Goal: Task Accomplishment & Management: Complete application form

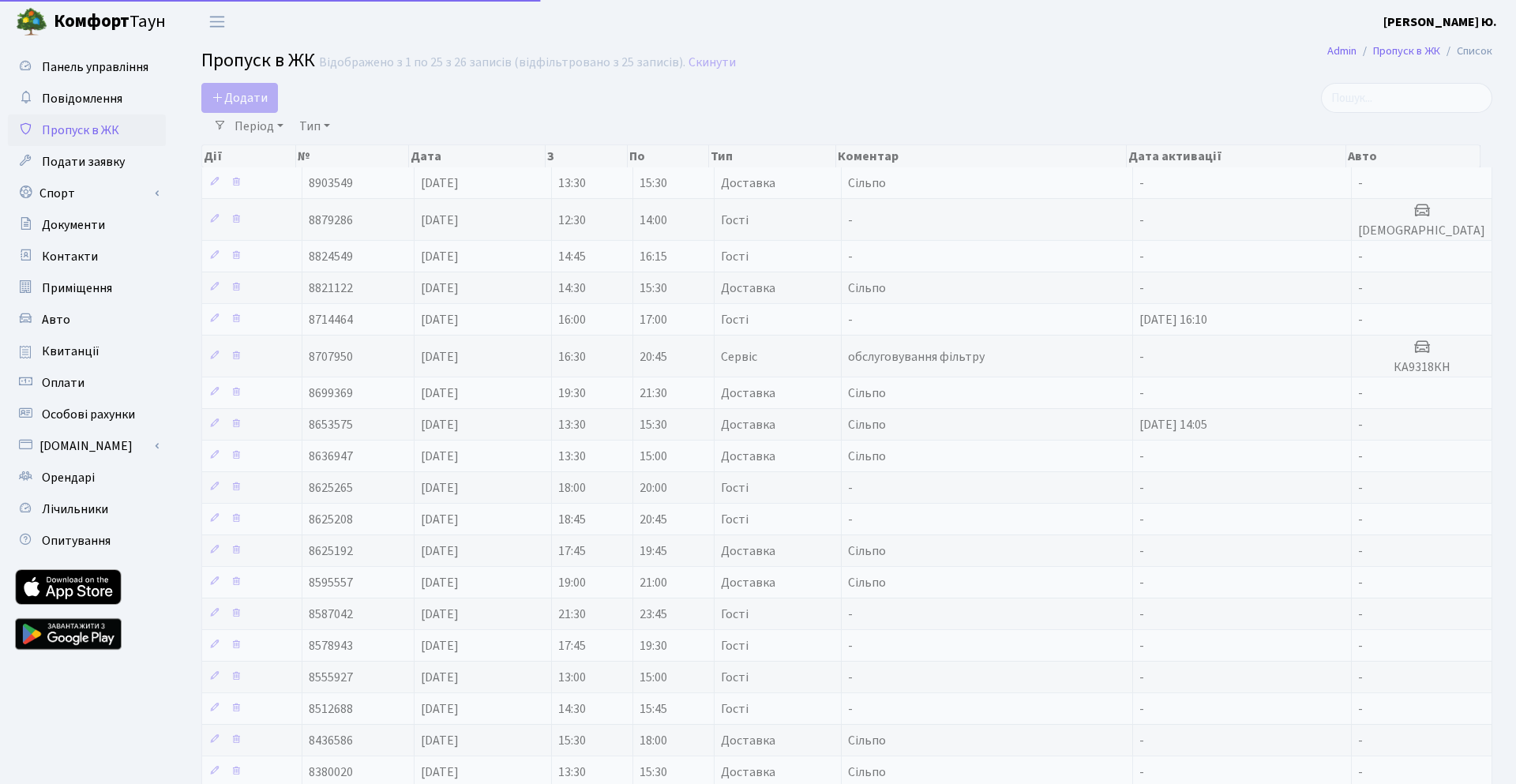
select select "25"
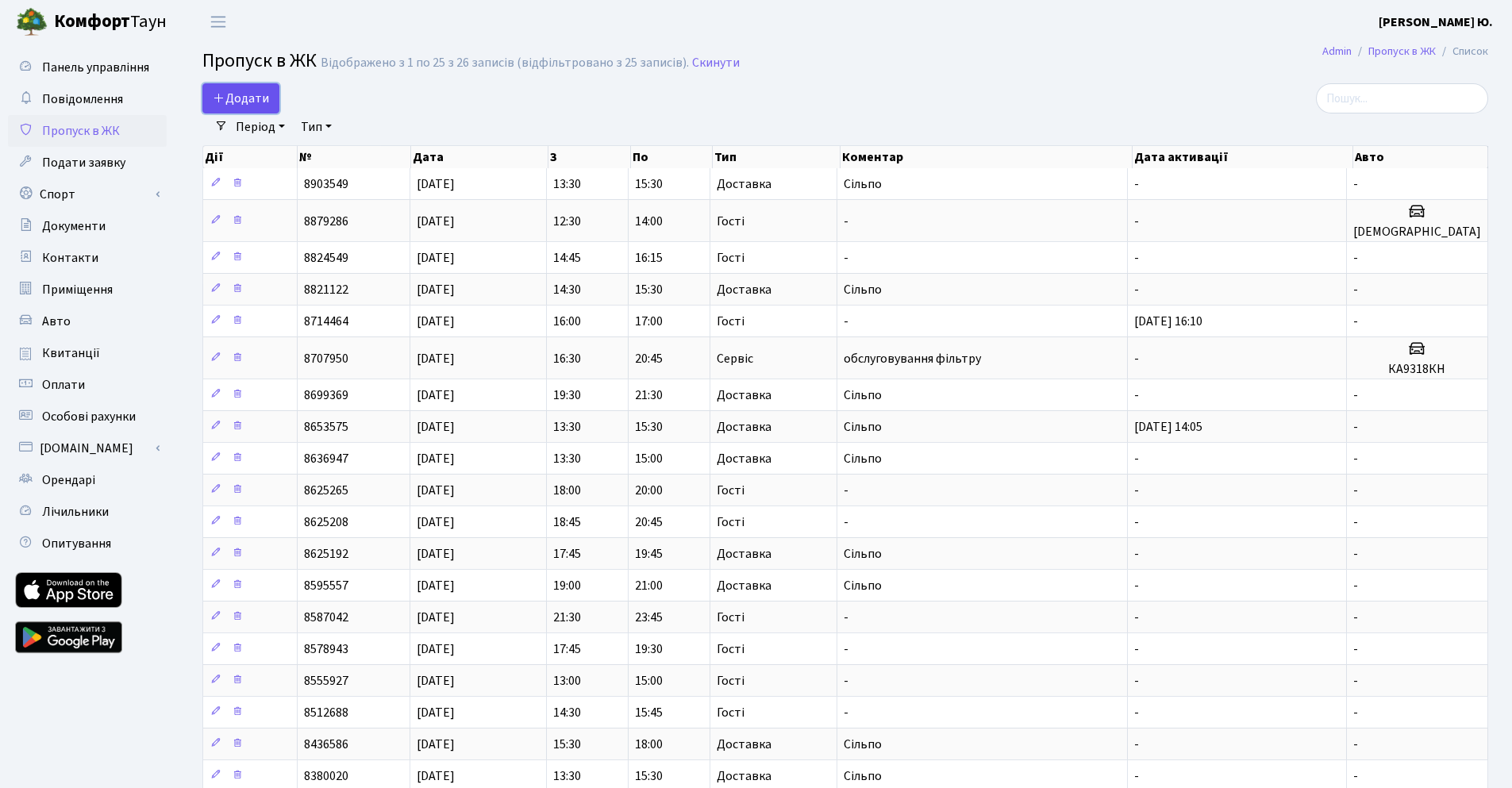
click at [234, 96] on span "Додати" at bounding box center [240, 99] width 56 height 18
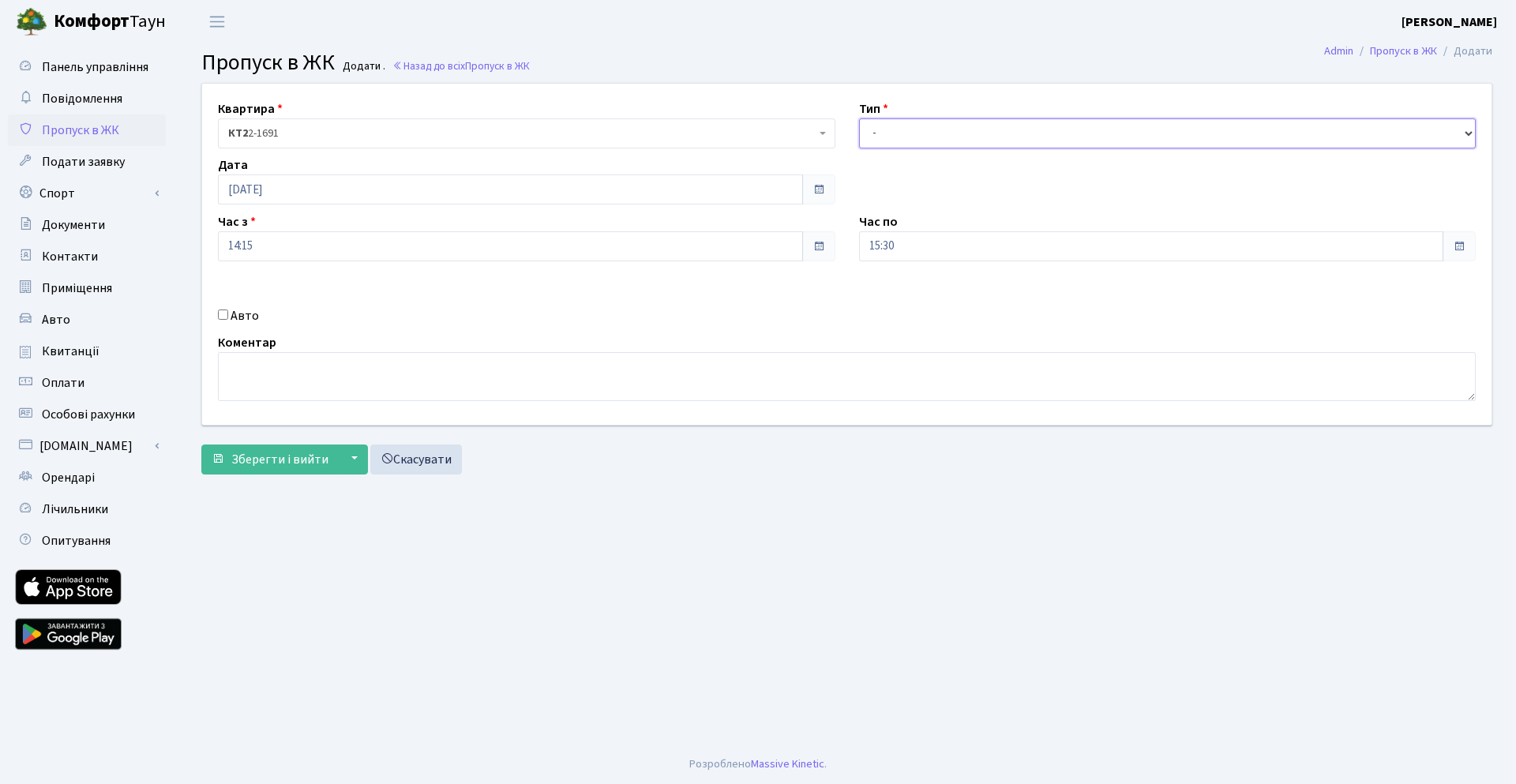
click at [914, 144] on select "- Доставка Таксі Гості Сервіс" at bounding box center [1167, 133] width 617 height 30
select select "3"
click at [859, 119] on select "- Доставка Таксі Гості Сервіс" at bounding box center [1167, 133] width 617 height 30
click at [386, 251] on input "14:15" at bounding box center [510, 246] width 585 height 30
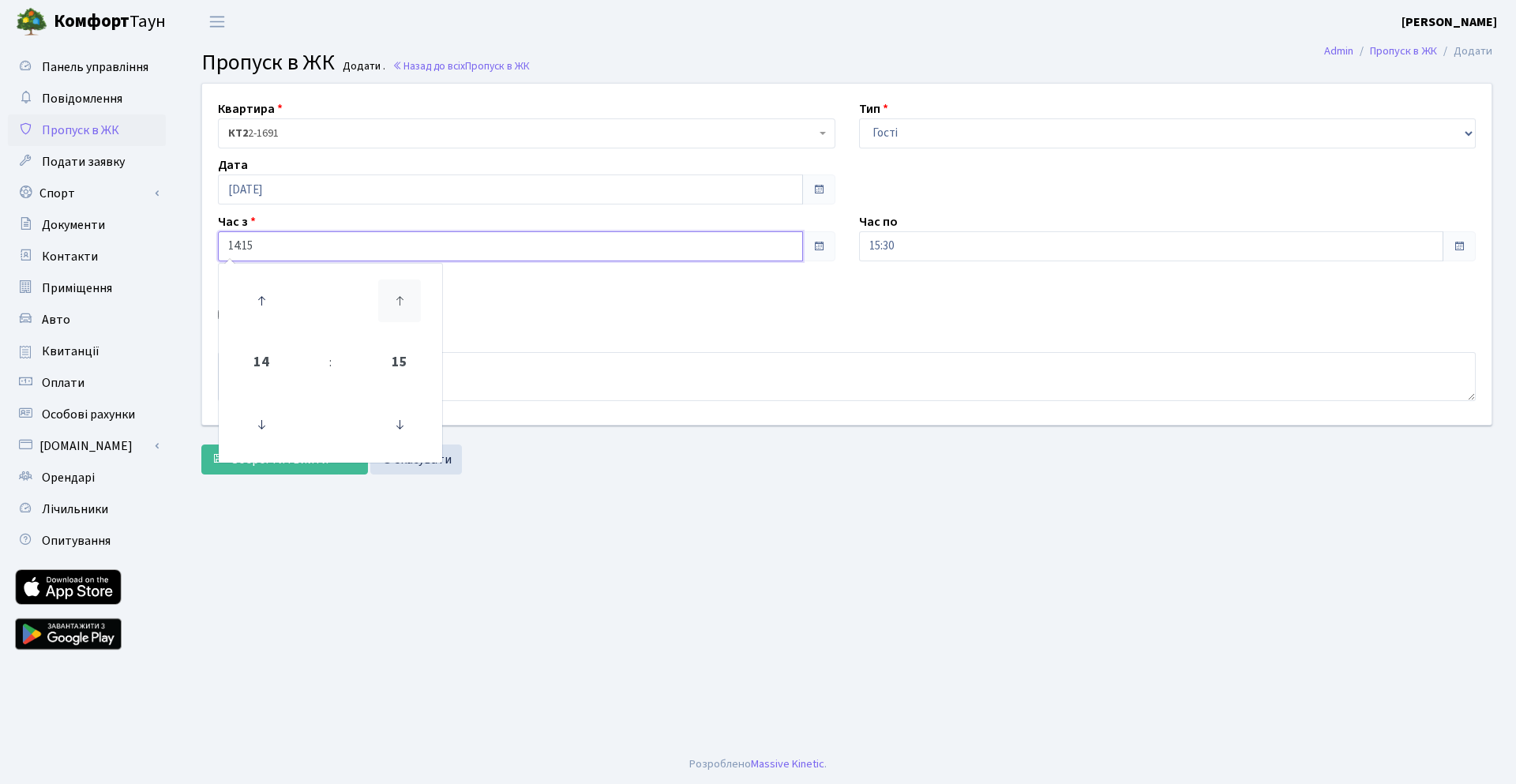
click at [407, 306] on icon at bounding box center [399, 300] width 43 height 43
type input "14:30"
click at [936, 248] on input "15:30" at bounding box center [1151, 246] width 585 height 30
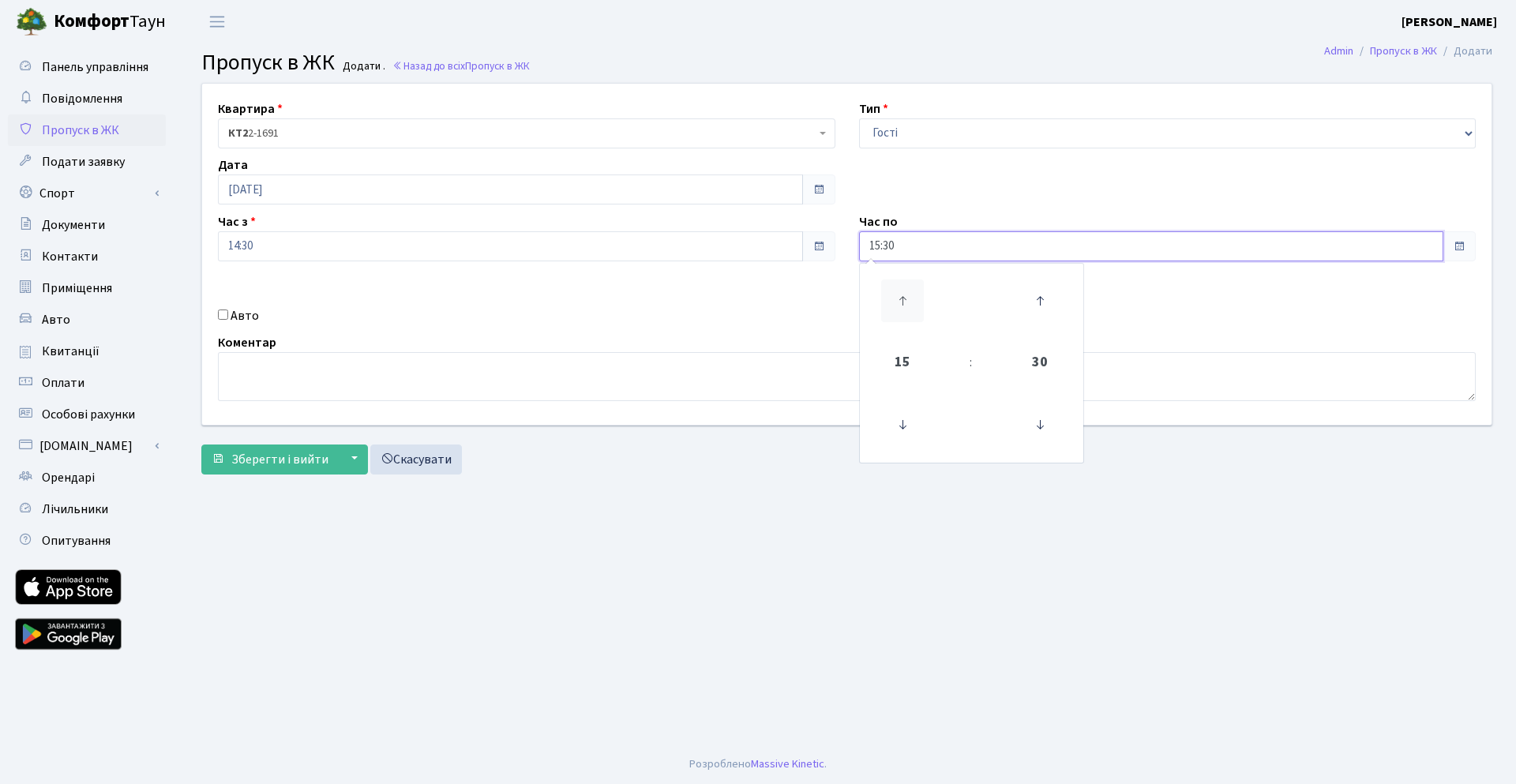
click at [900, 298] on icon at bounding box center [902, 300] width 43 height 43
click at [1038, 419] on icon at bounding box center [1039, 424] width 43 height 43
type input "16:15"
click at [831, 534] on main "Admin Пропуск в ЖК Додати Пропуск в ЖК Додати . Назад до всіх Пропуск в ЖК Квар…" at bounding box center [846, 394] width 1339 height 701
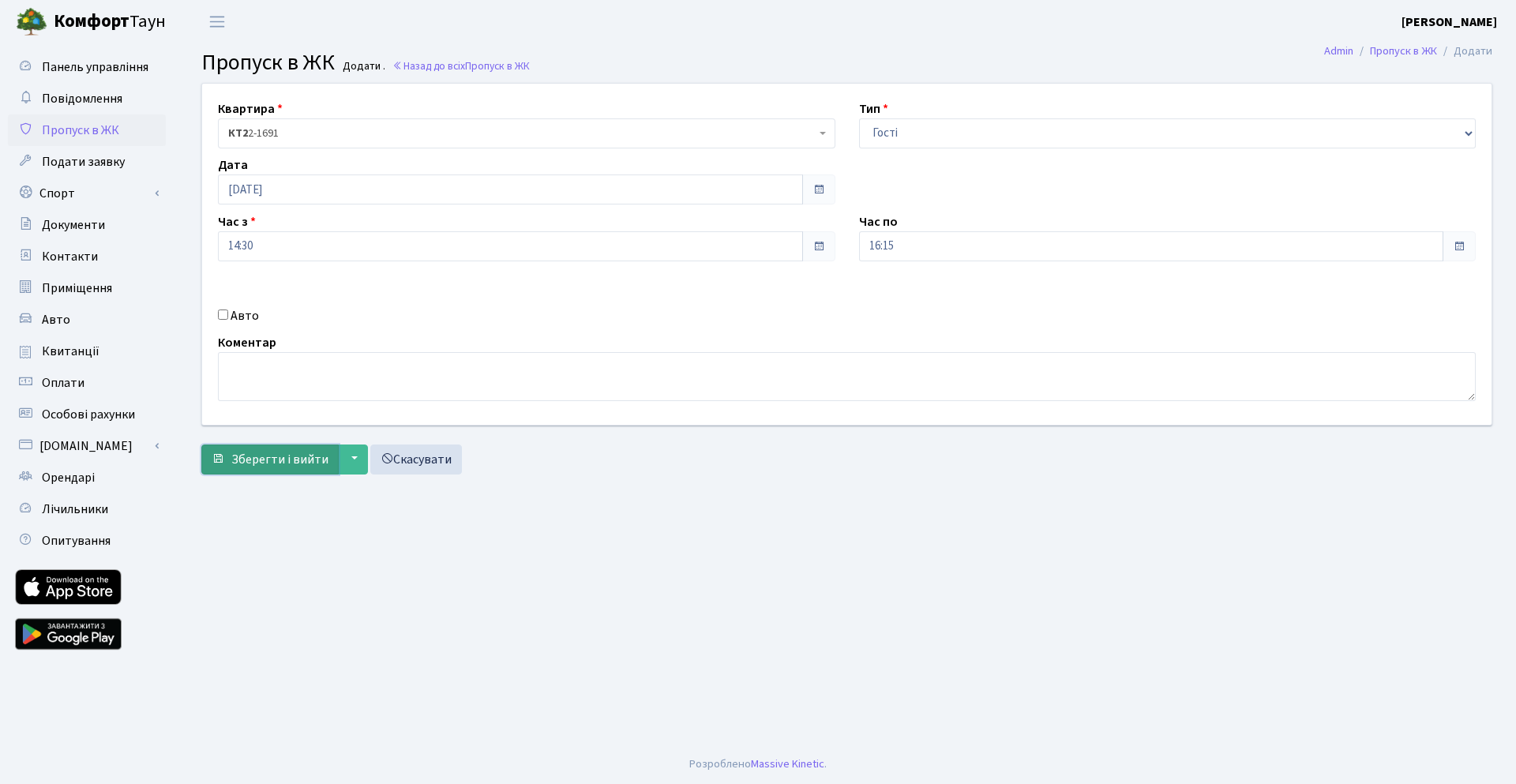
click at [262, 457] on span "Зберегти і вийти" at bounding box center [280, 460] width 97 height 18
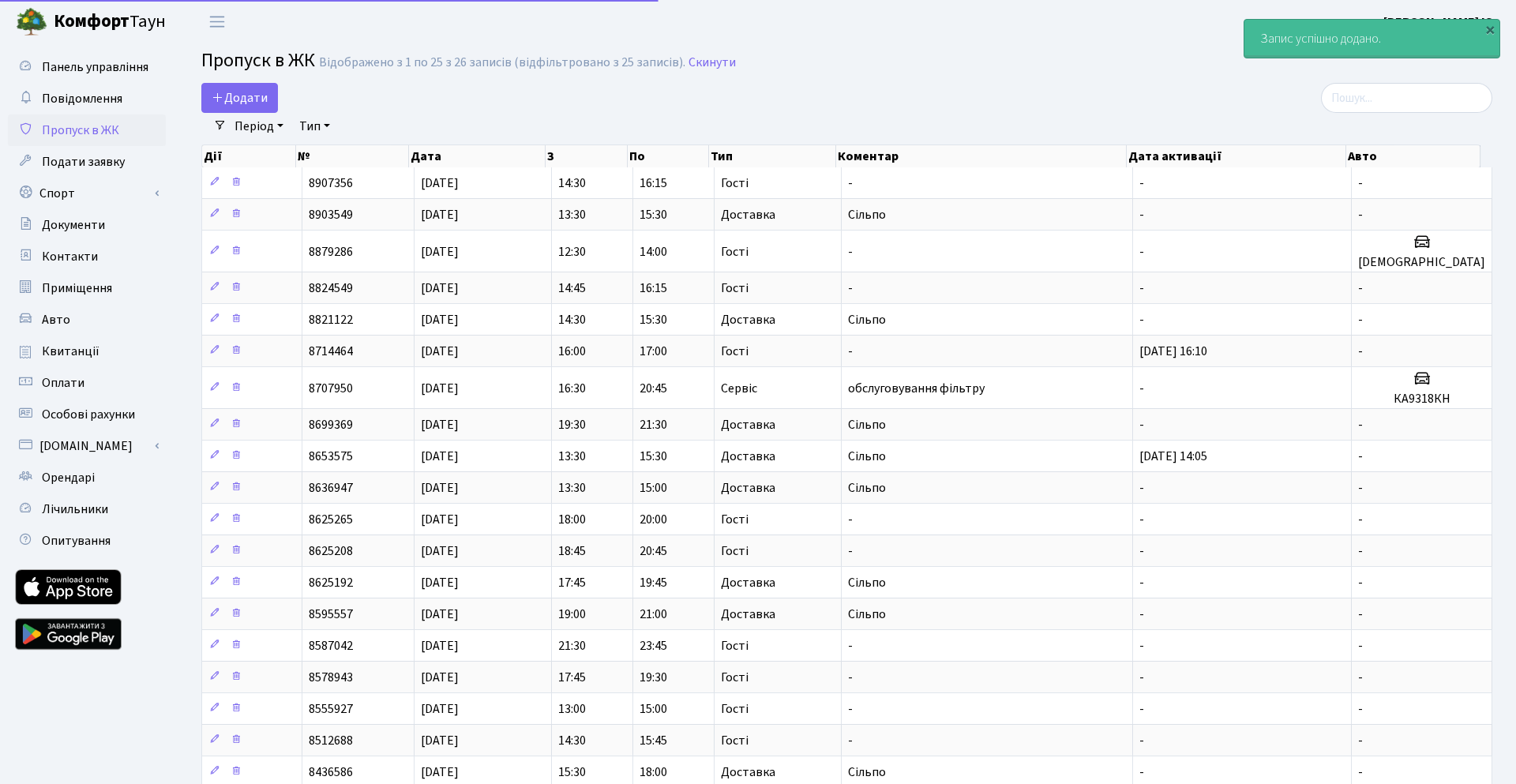
select select "25"
